Goal: Information Seeking & Learning: Learn about a topic

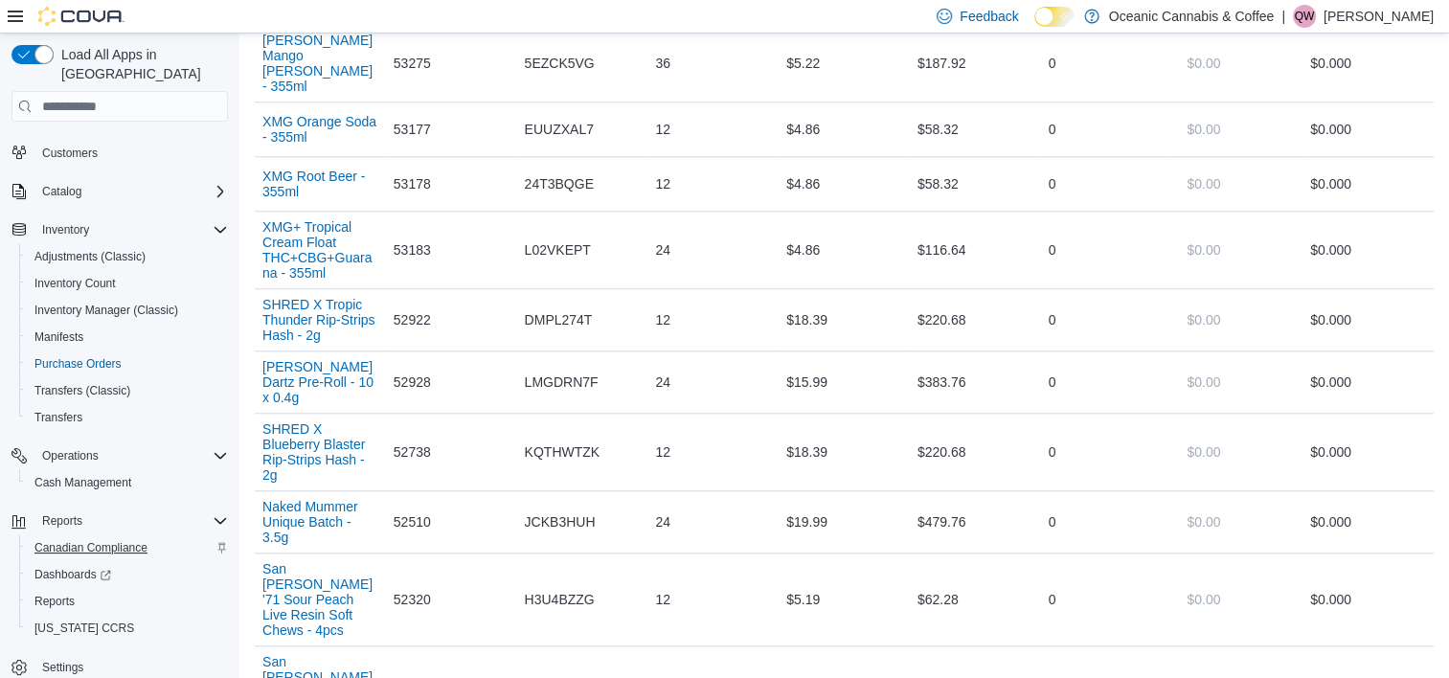
scroll to position [1820, 0]
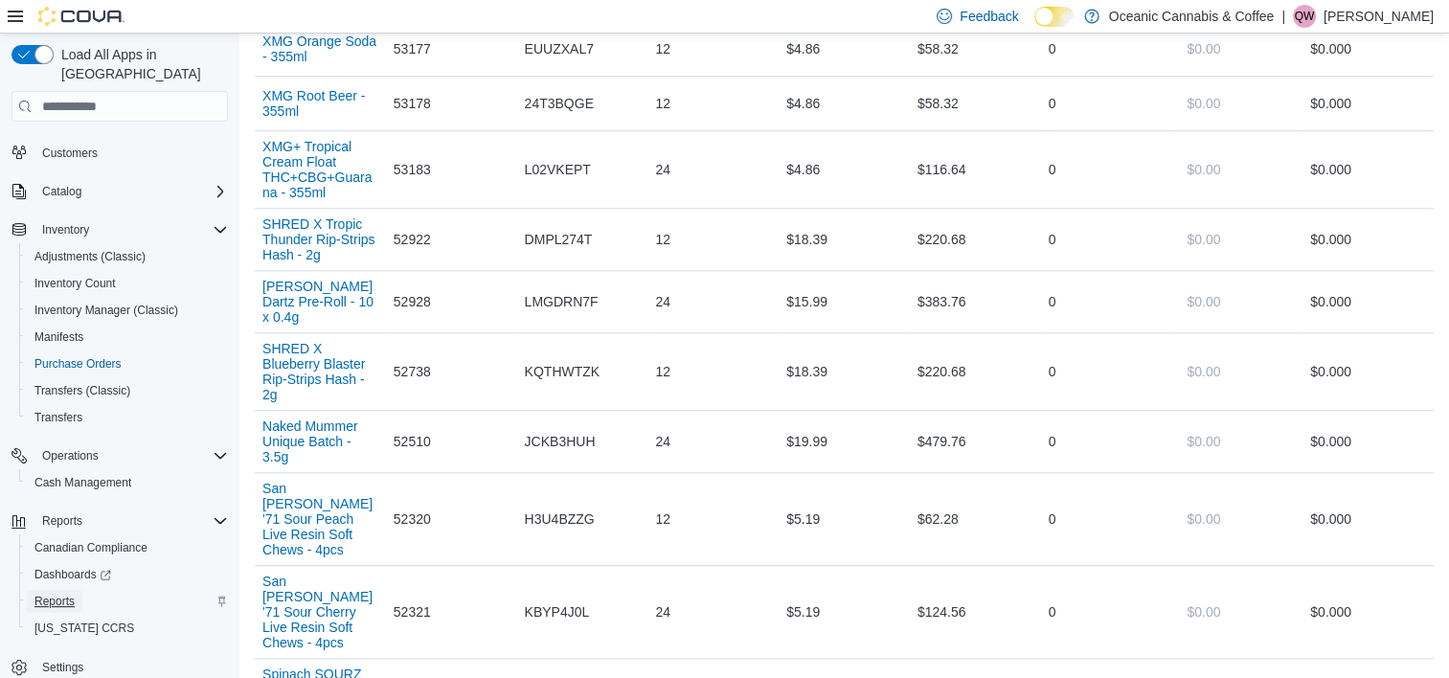
click at [57, 592] on span "Reports" at bounding box center [54, 601] width 40 height 23
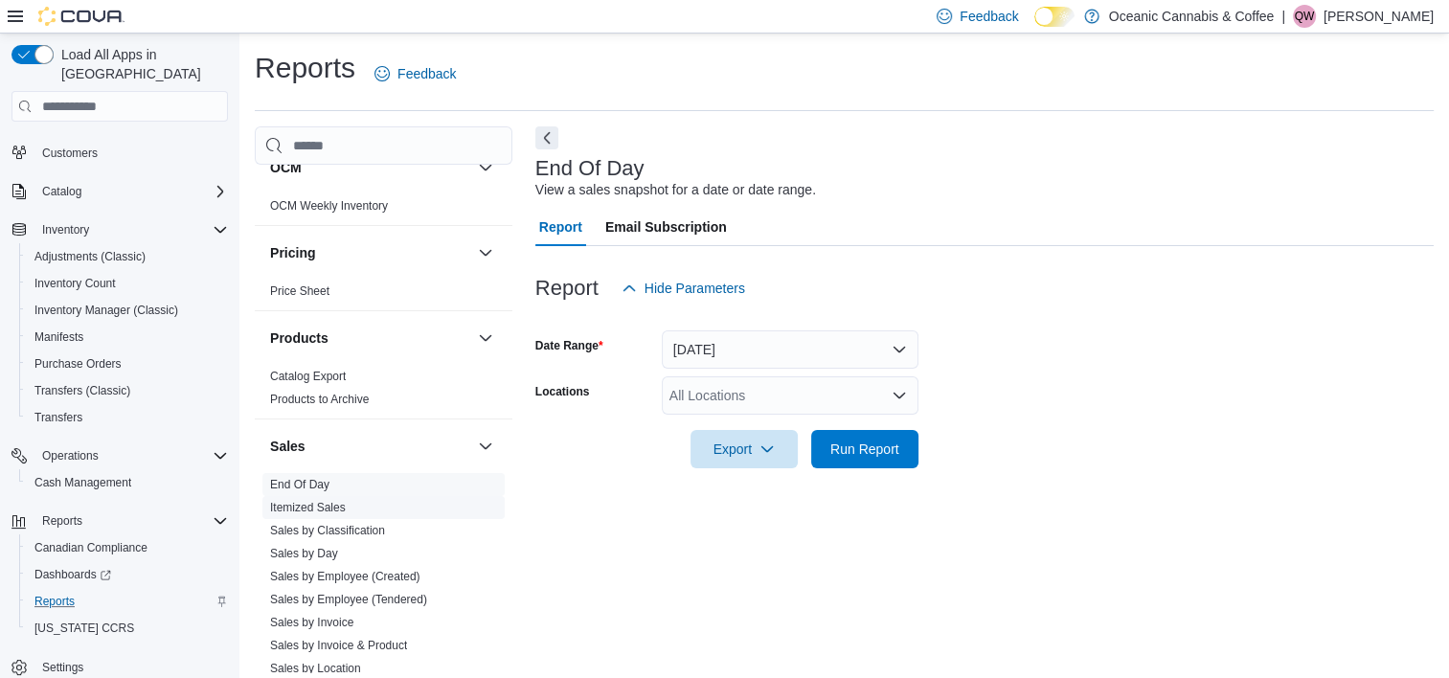
scroll to position [1149, 0]
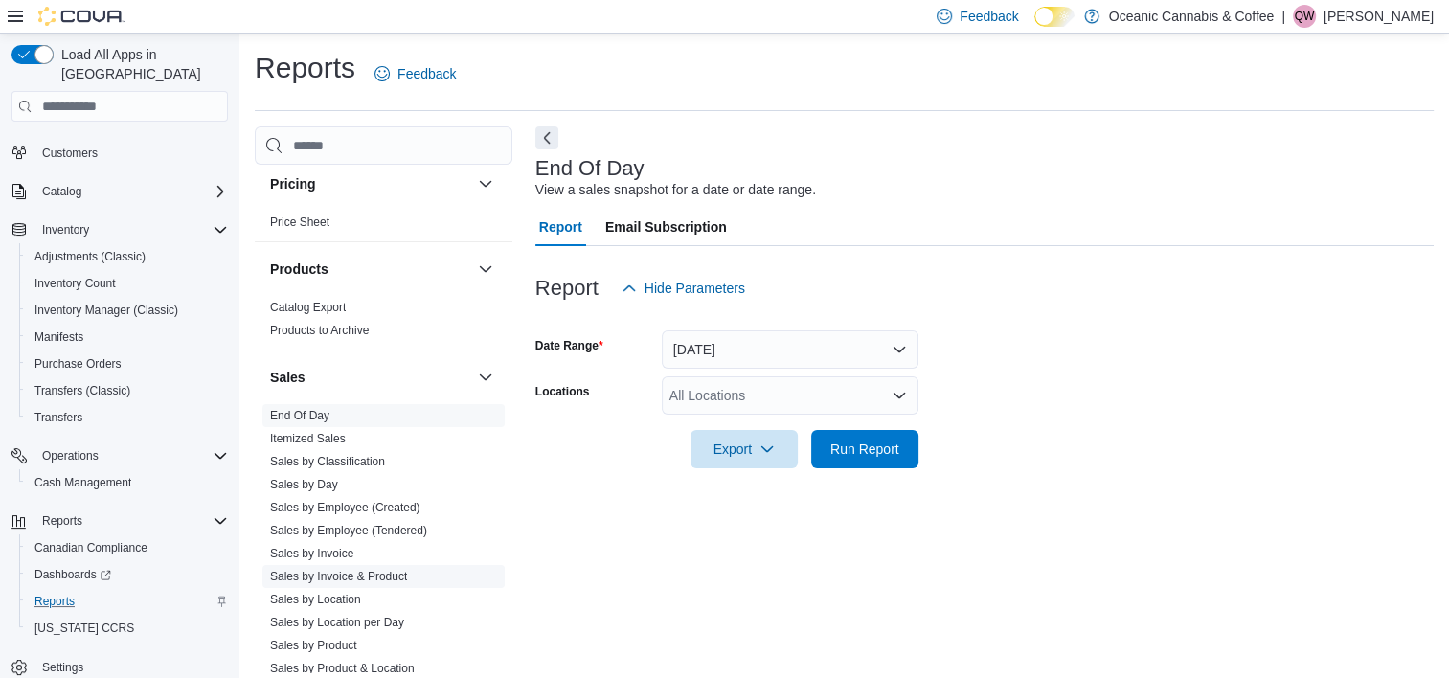
click at [382, 570] on link "Sales by Invoice & Product" at bounding box center [338, 576] width 137 height 13
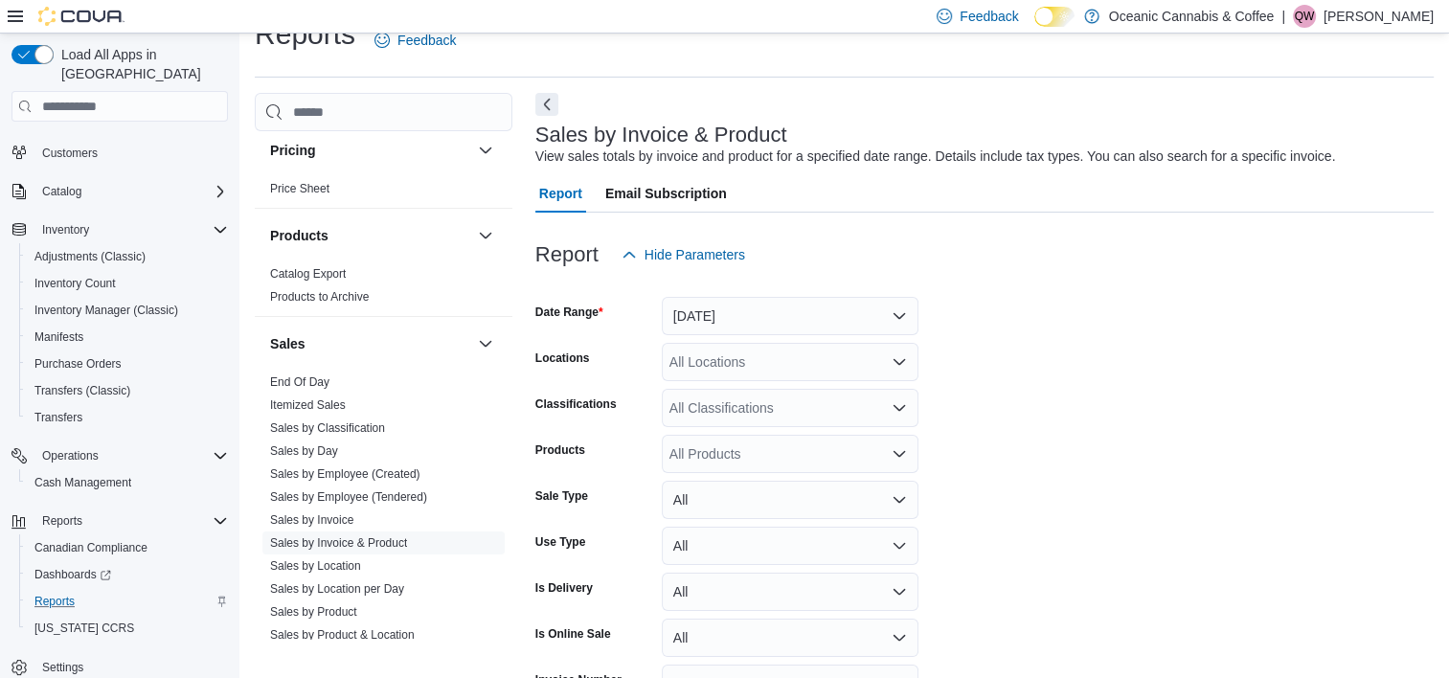
scroll to position [44, 0]
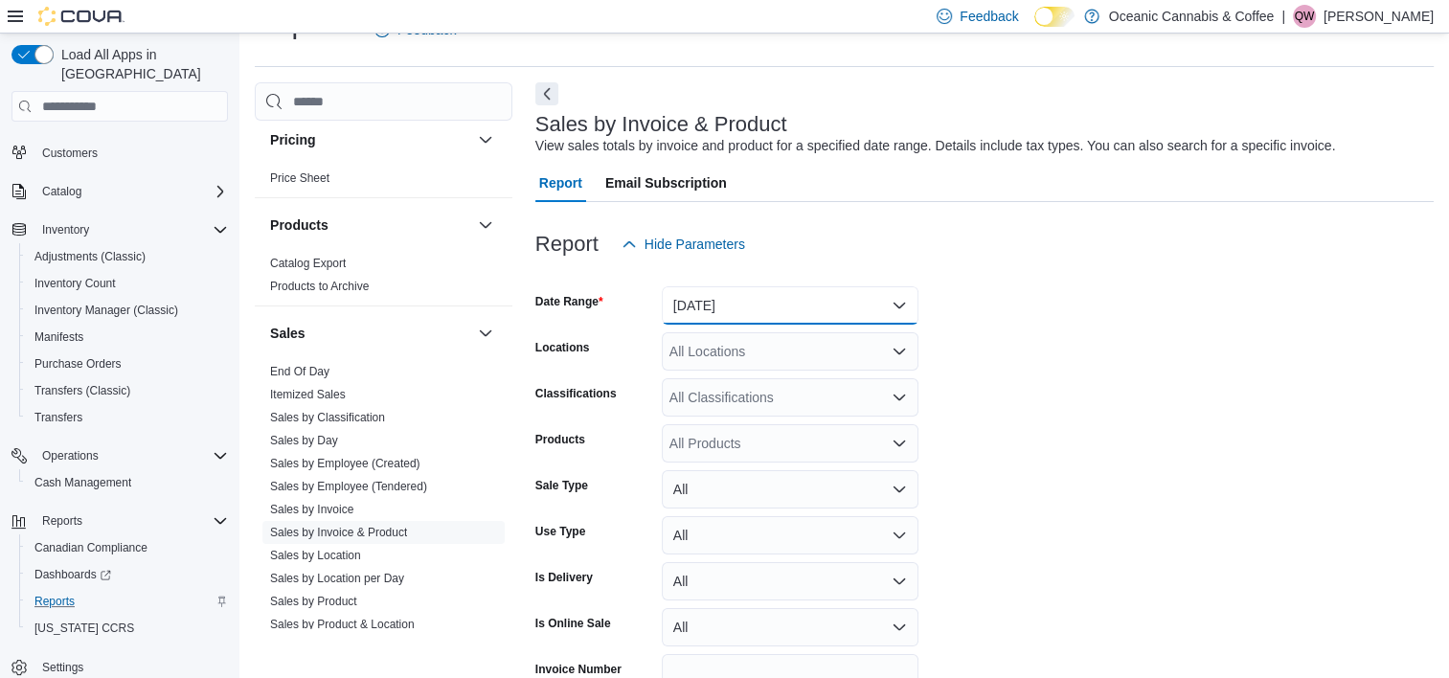
click at [763, 303] on button "Yesterday" at bounding box center [790, 305] width 257 height 38
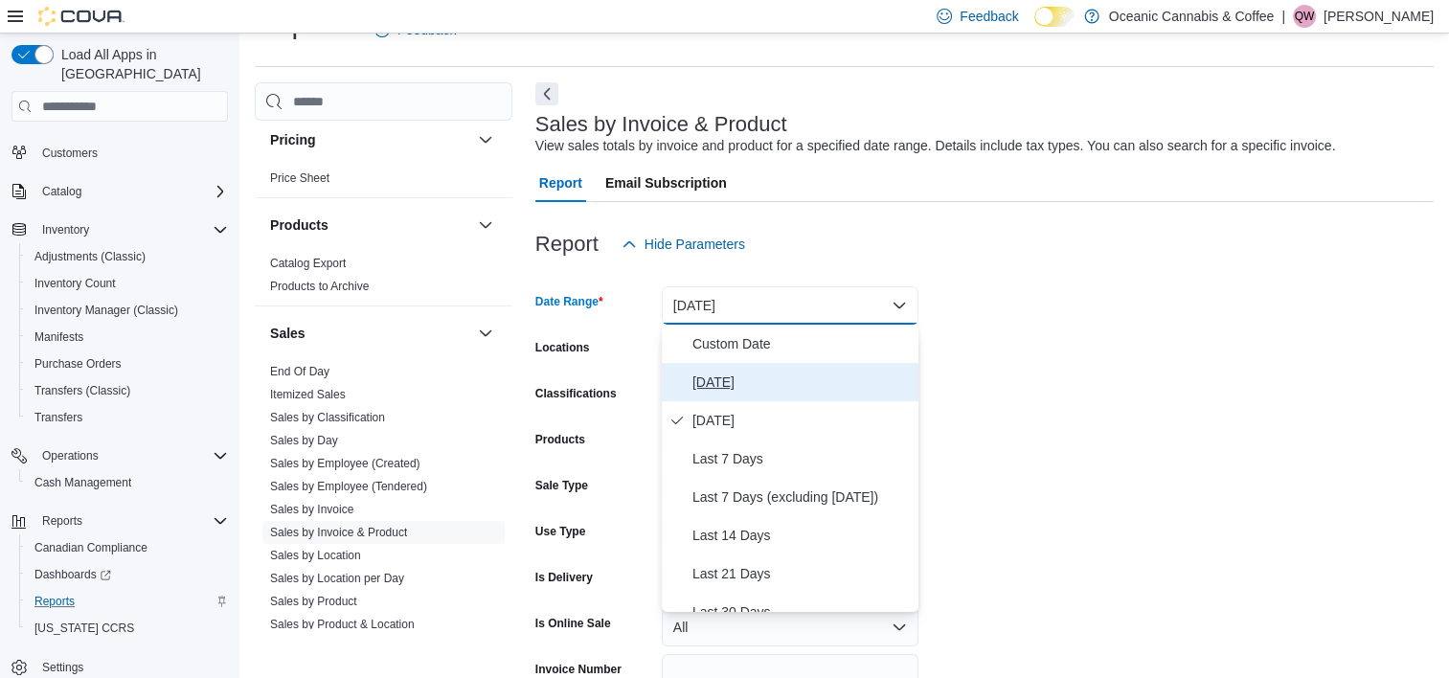
click at [764, 382] on span "Today" at bounding box center [801, 382] width 218 height 23
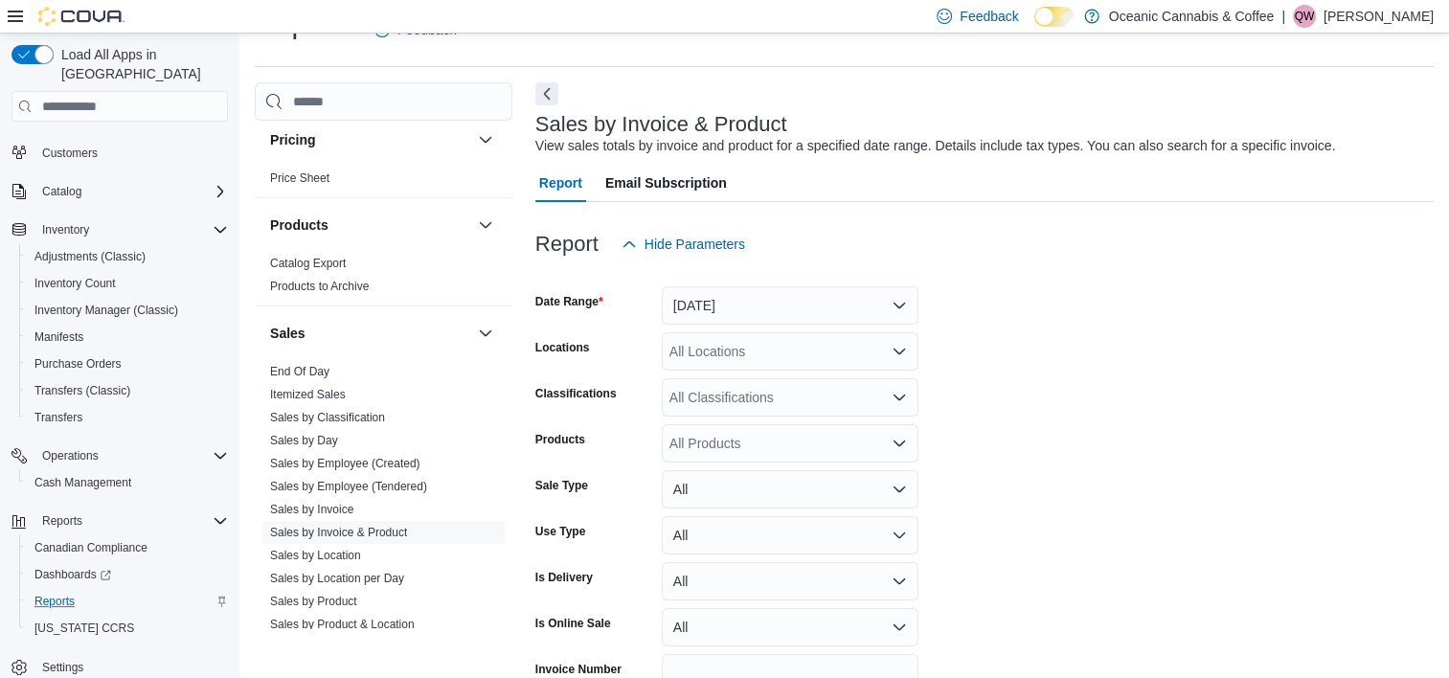
click at [1171, 261] on div "Report Hide Parameters" at bounding box center [984, 244] width 898 height 38
click at [875, 352] on div "All Locations" at bounding box center [790, 351] width 257 height 38
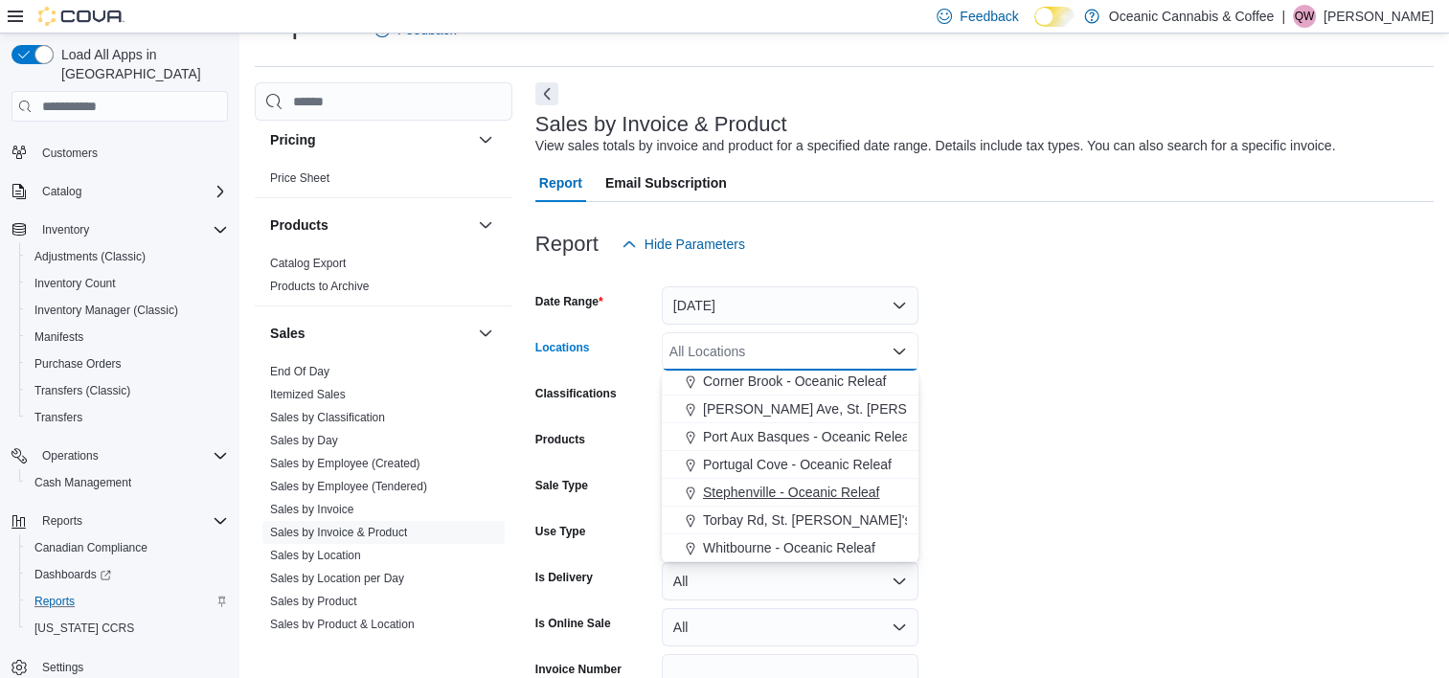
click at [805, 487] on span "Stephenville - Oceanic Releaf" at bounding box center [791, 492] width 176 height 19
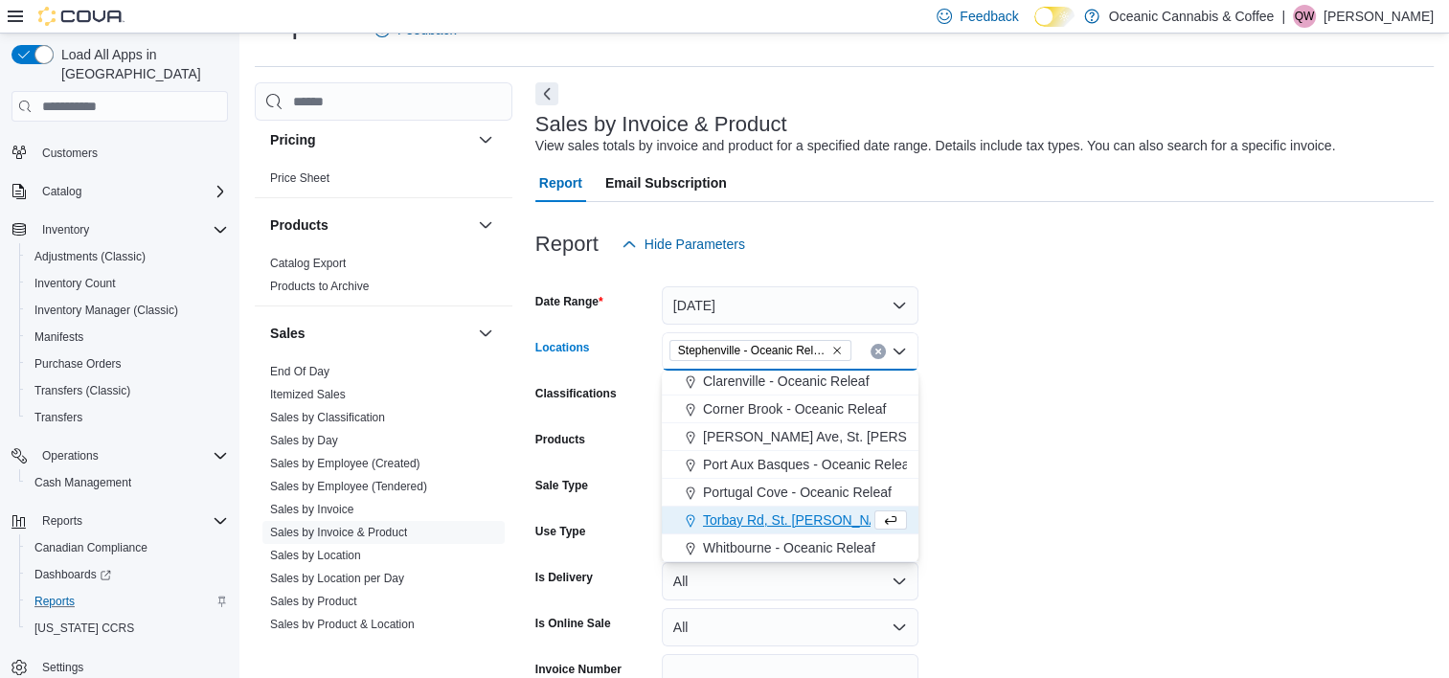
scroll to position [86, 0]
click at [1025, 402] on form "Date Range Today Locations Stephenville - Oceanic Releaf Combo box. Selected. S…" at bounding box center [984, 504] width 898 height 483
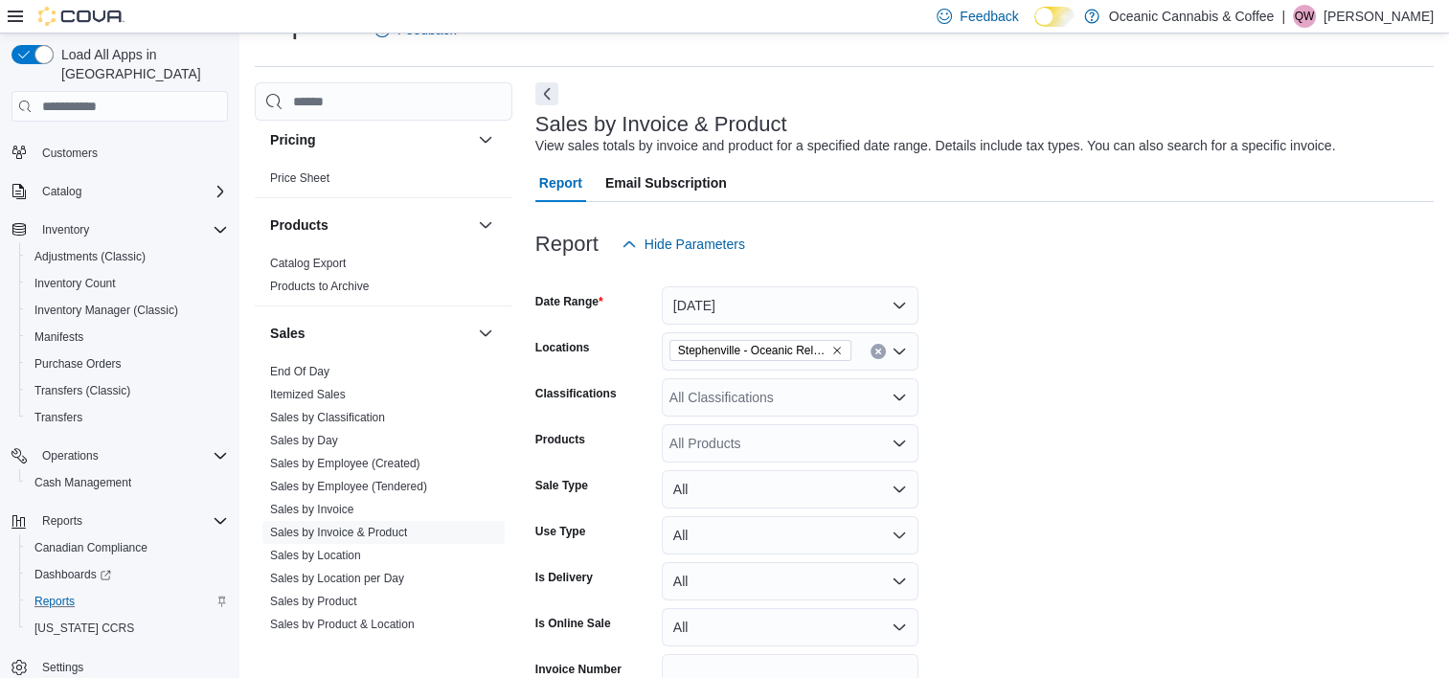
scroll to position [150, 0]
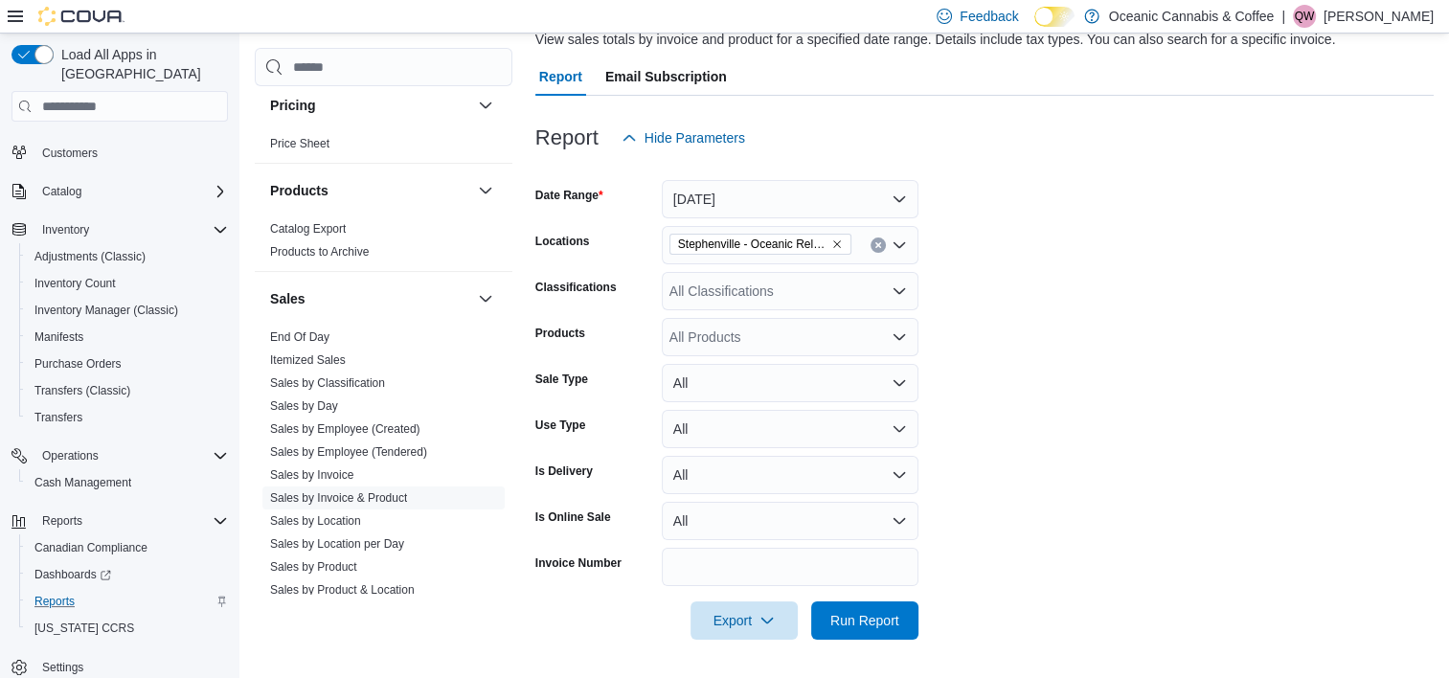
click at [734, 332] on div "All Products" at bounding box center [790, 337] width 257 height 38
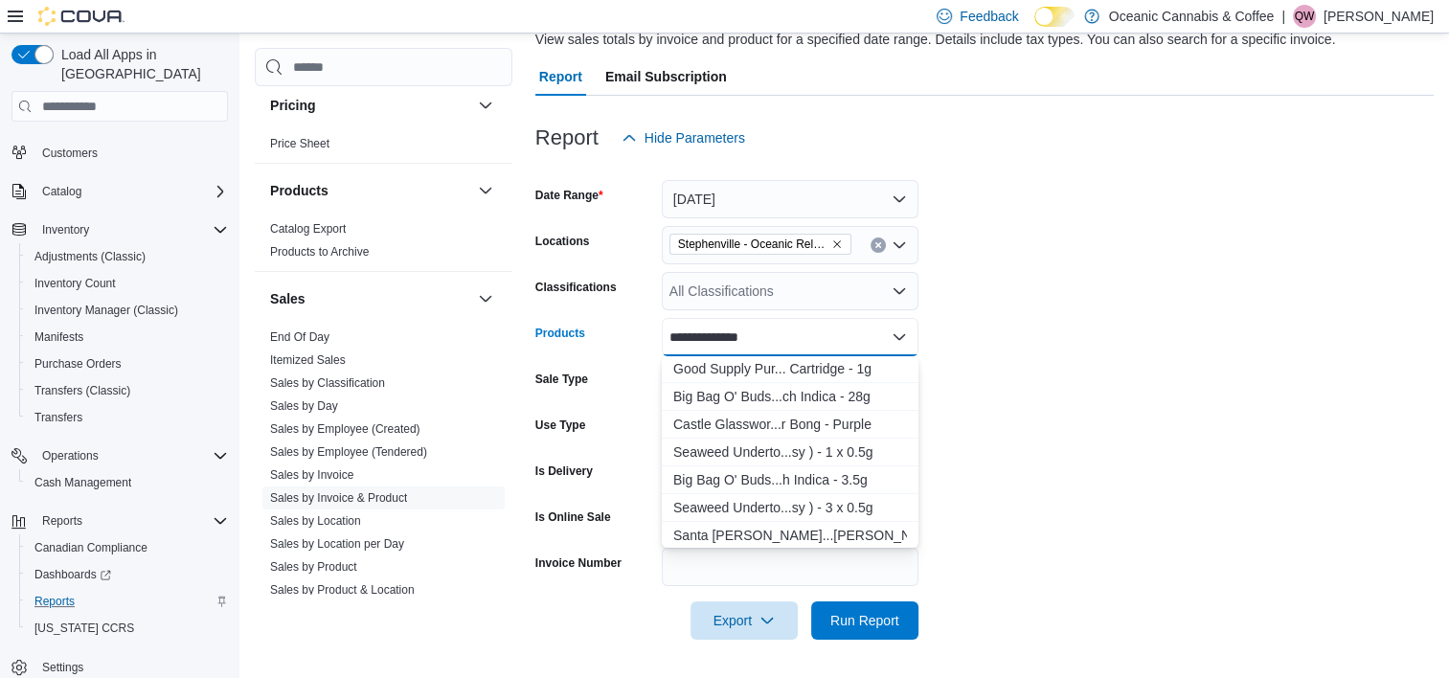
scroll to position [946, 0]
type input "**********"
click at [827, 364] on div "Seaweed Underto...sy ) - 1 x 0.5g" at bounding box center [790, 367] width 234 height 19
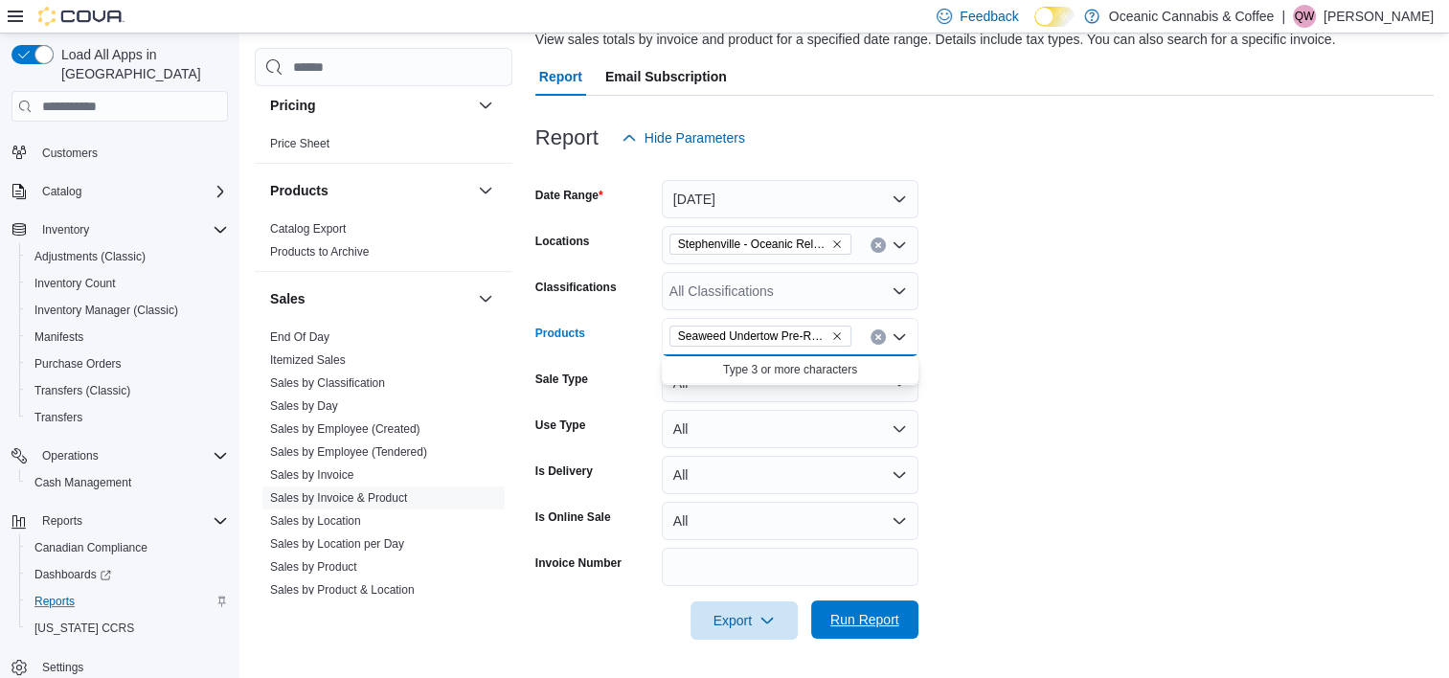
click at [844, 609] on span "Run Report" at bounding box center [865, 620] width 84 height 38
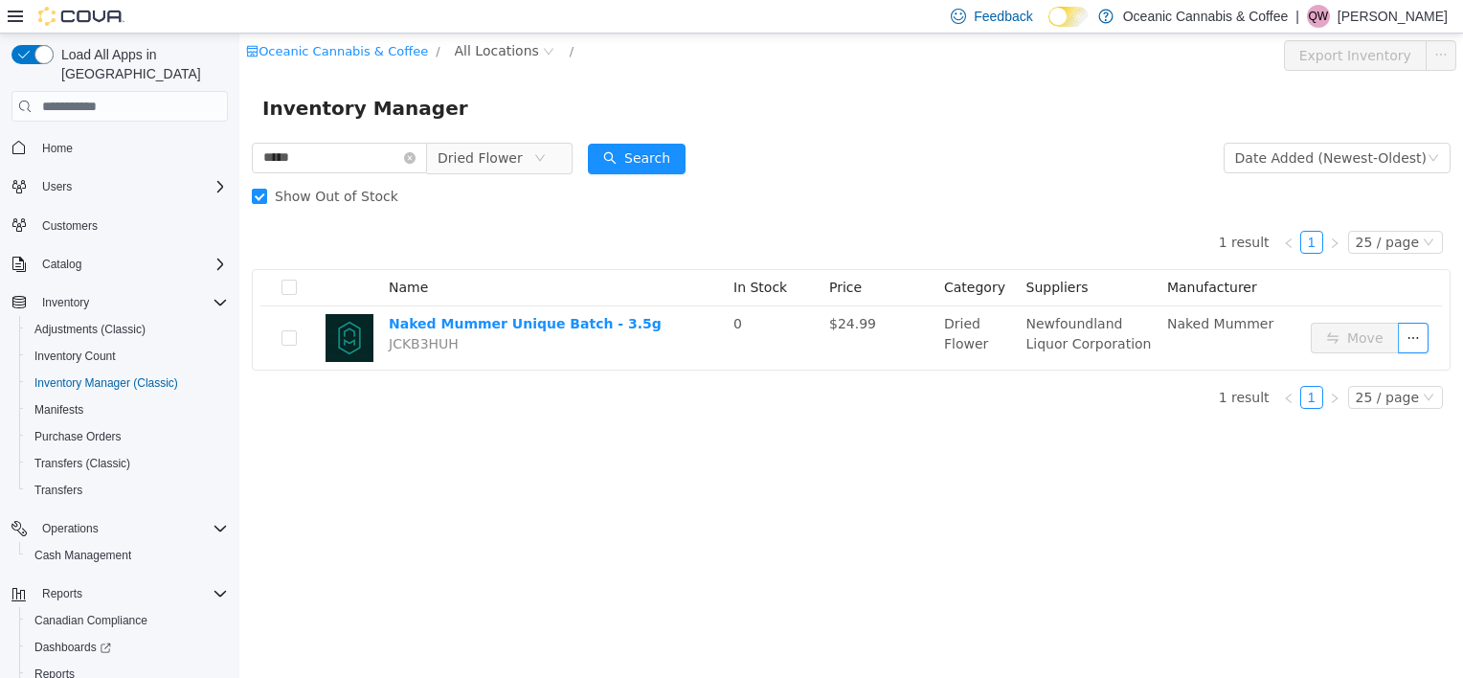
scroll to position [73, 0]
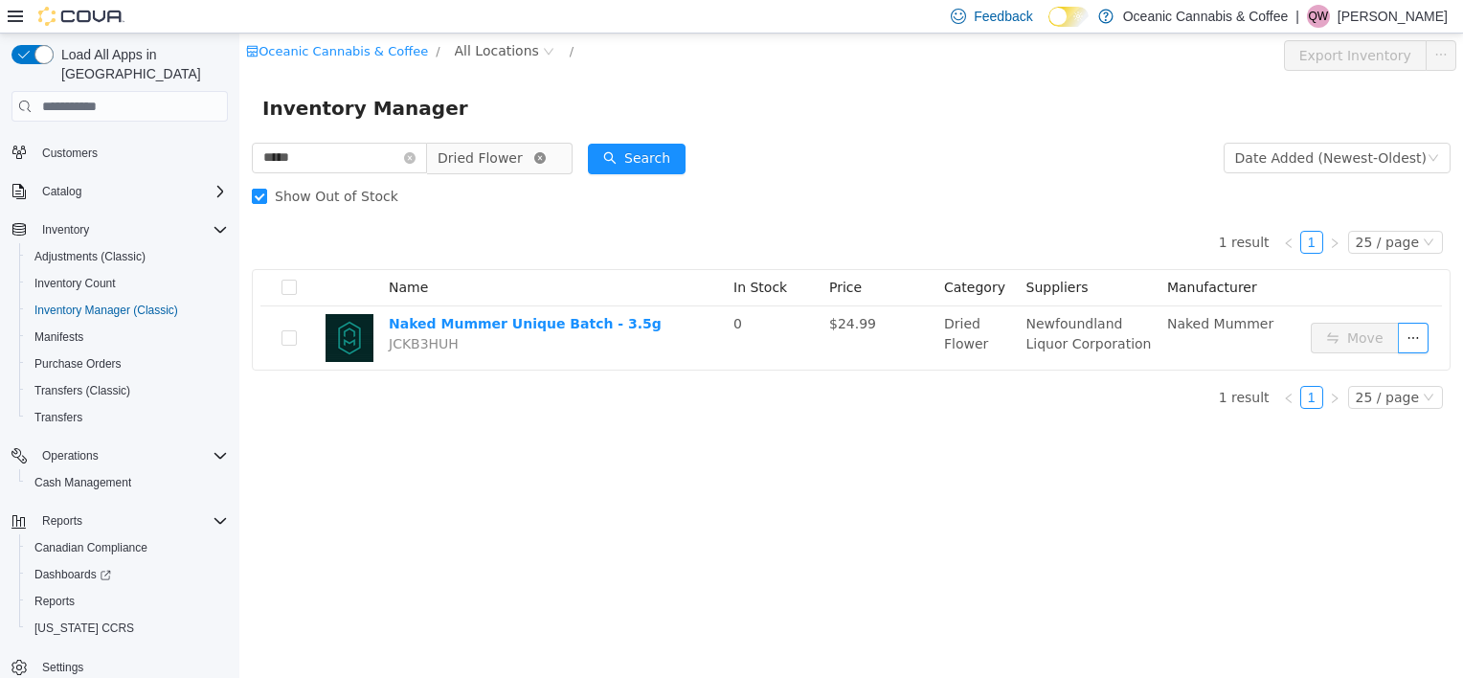
click at [546, 153] on icon "icon: close-circle" at bounding box center [539, 157] width 11 height 11
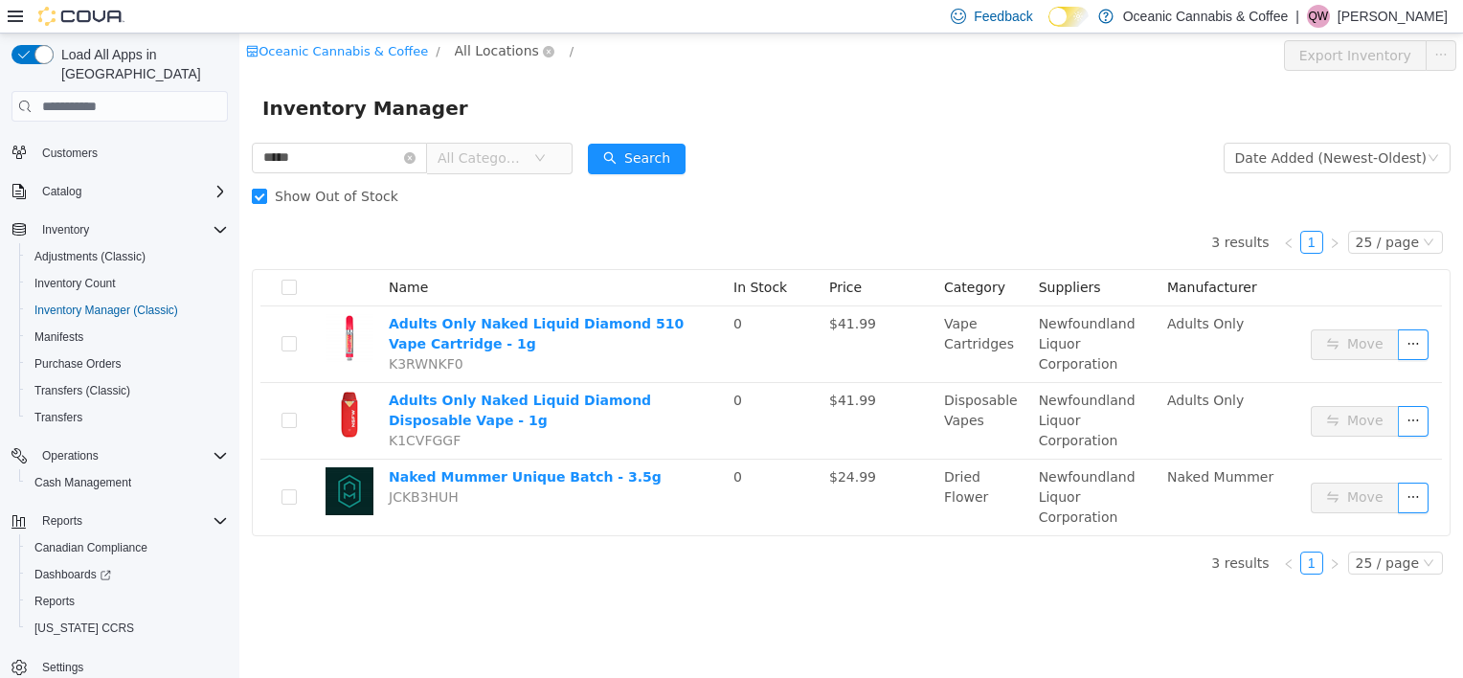
click at [491, 52] on span "All Locations" at bounding box center [497, 50] width 84 height 21
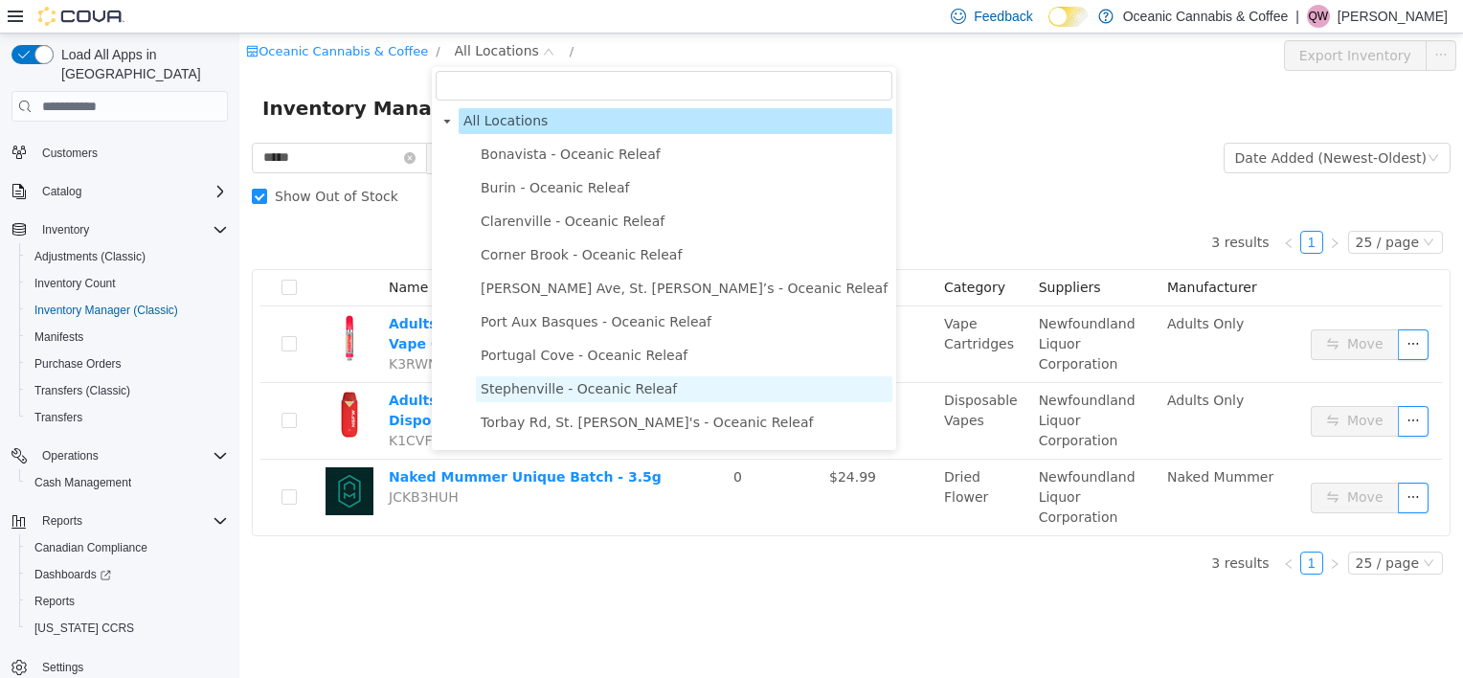
click at [526, 392] on span "Stephenville - Oceanic Releaf" at bounding box center [579, 388] width 196 height 15
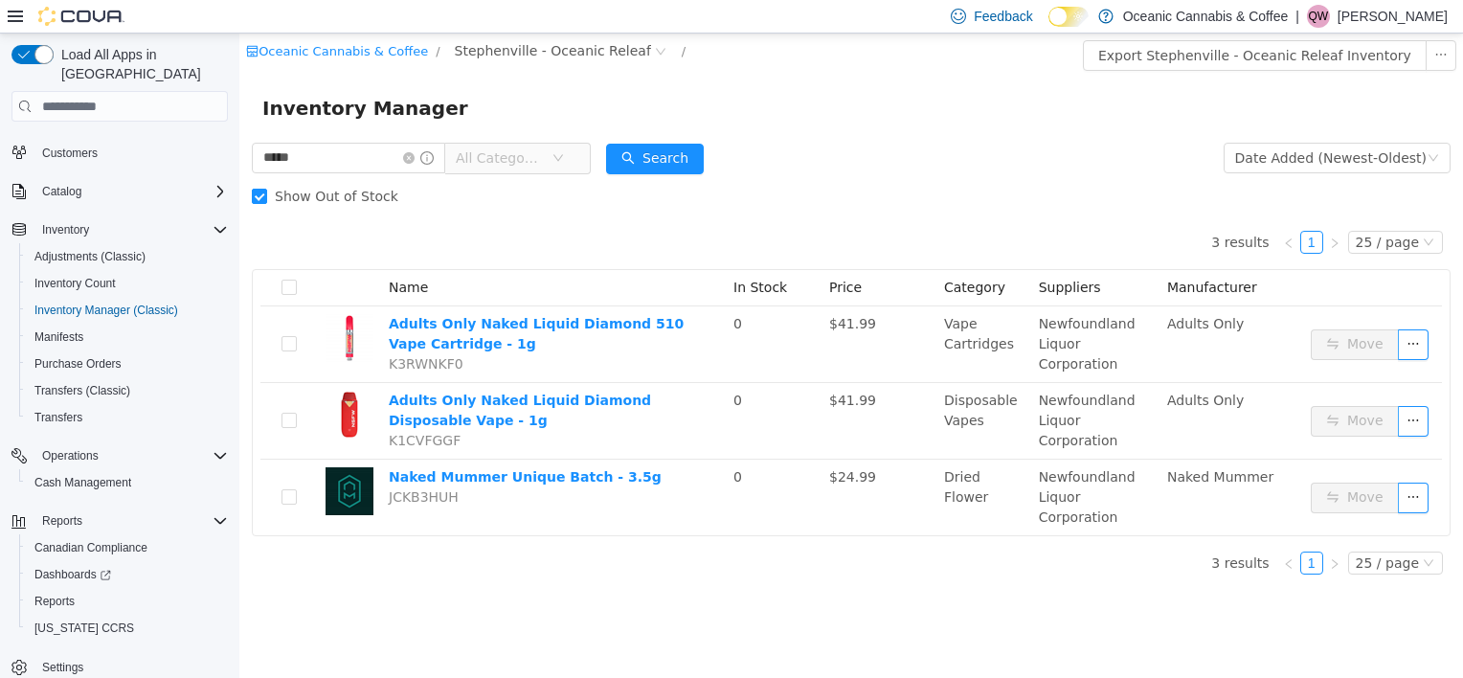
click at [489, 161] on span "All Categories" at bounding box center [499, 157] width 87 height 19
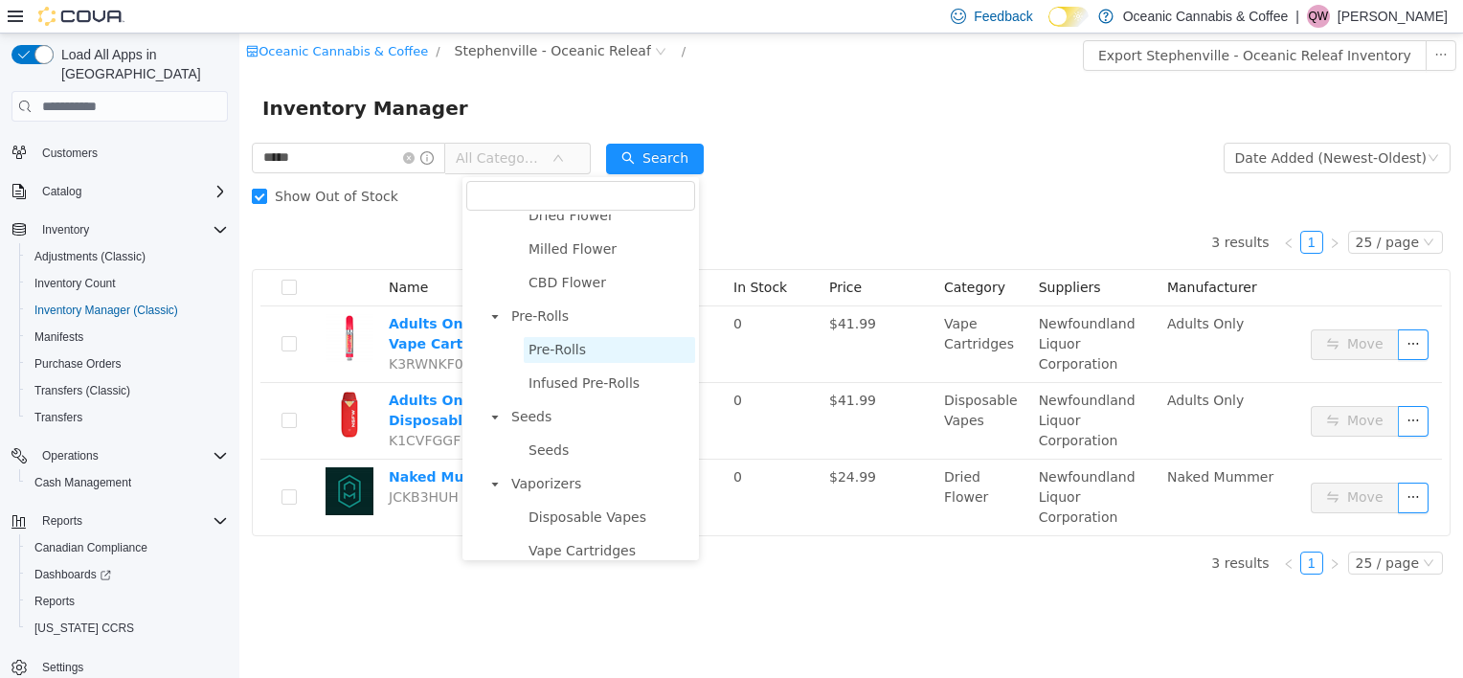
scroll to position [192, 0]
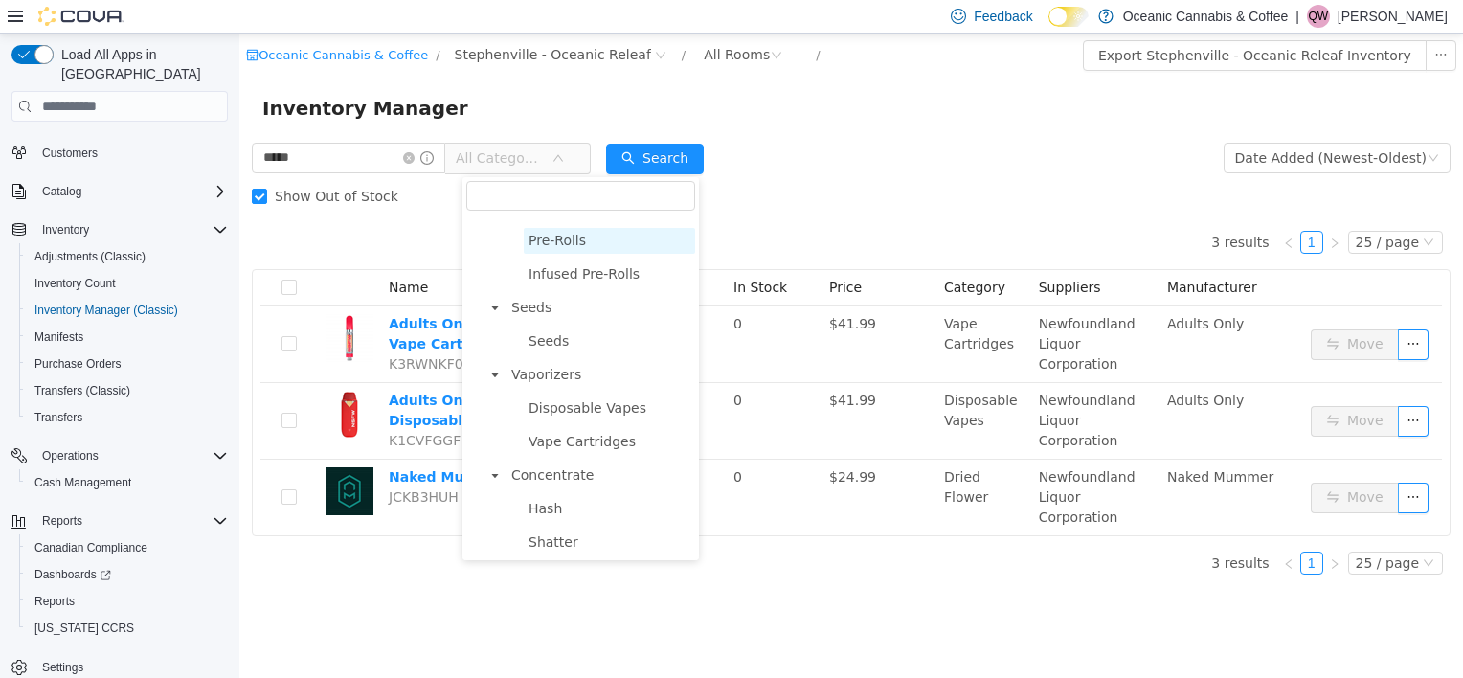
click at [577, 248] on span "Pre-Rolls" at bounding box center [557, 240] width 57 height 15
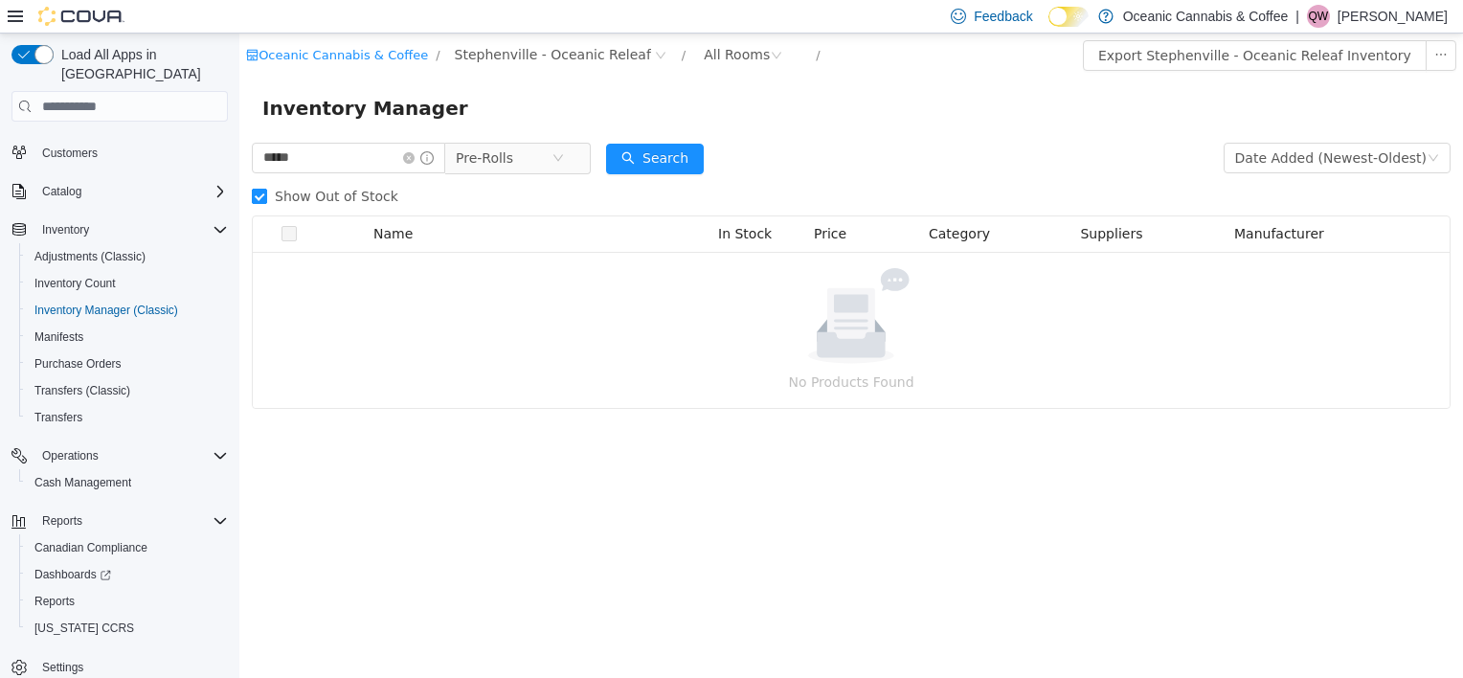
click at [274, 202] on span "Show Out of Stock" at bounding box center [336, 196] width 139 height 15
click at [333, 158] on input "*****" at bounding box center [348, 158] width 193 height 31
type input "******"
